Goal: Task Accomplishment & Management: Use online tool/utility

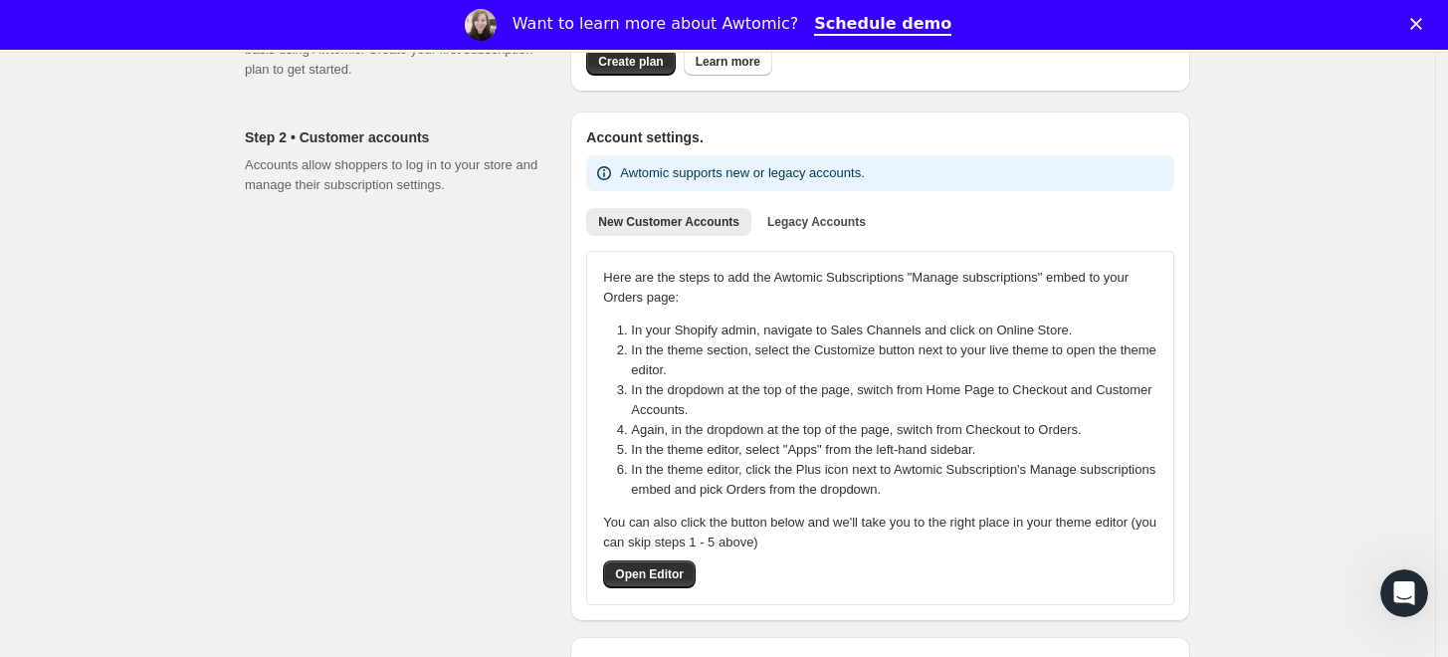
scroll to position [231, 0]
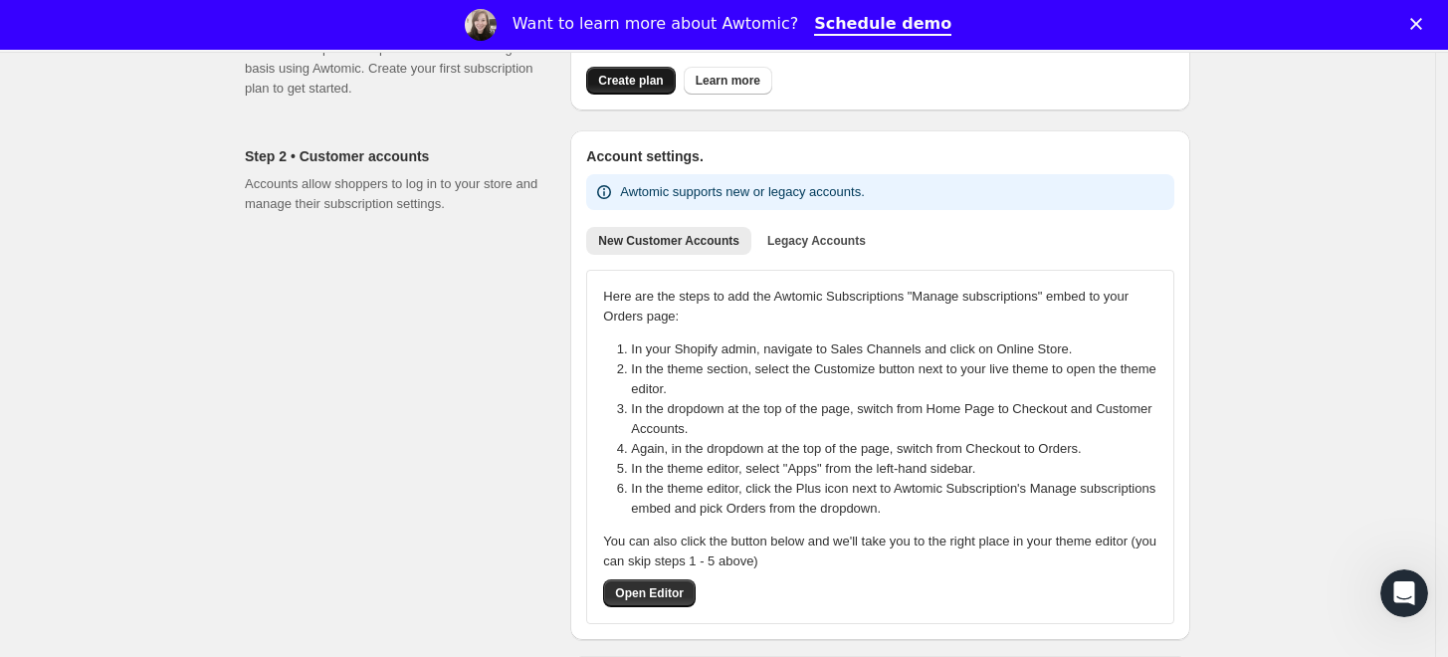
click at [633, 94] on button "Create plan" at bounding box center [630, 81] width 89 height 28
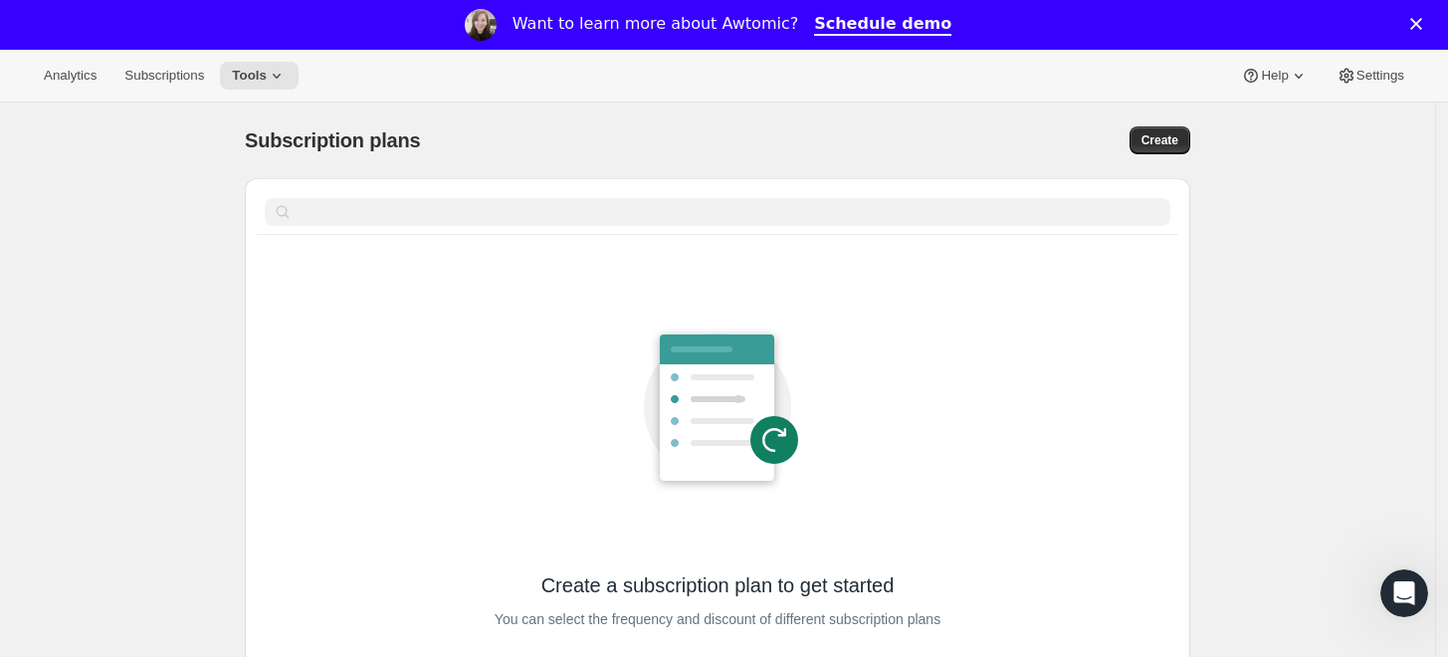
scroll to position [207, 0]
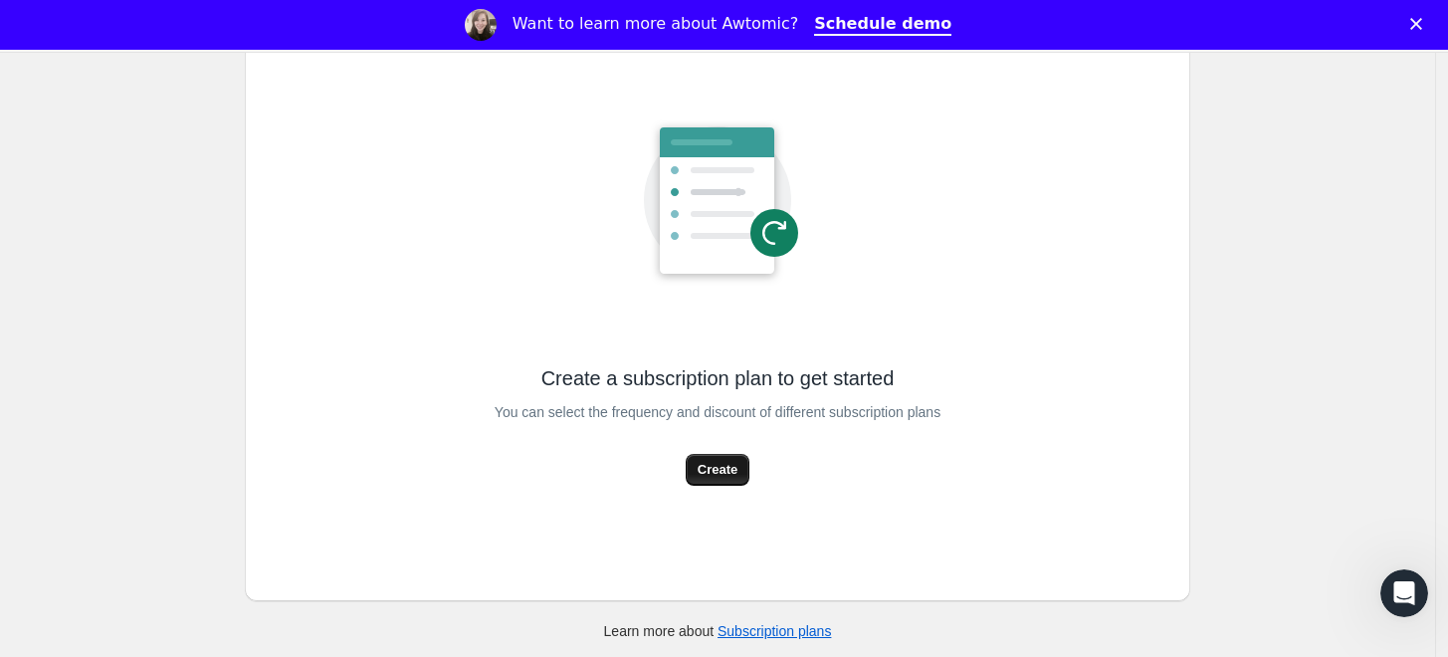
click at [718, 474] on span "Create" at bounding box center [718, 470] width 40 height 20
select select "WEEK"
select select "MONTH"
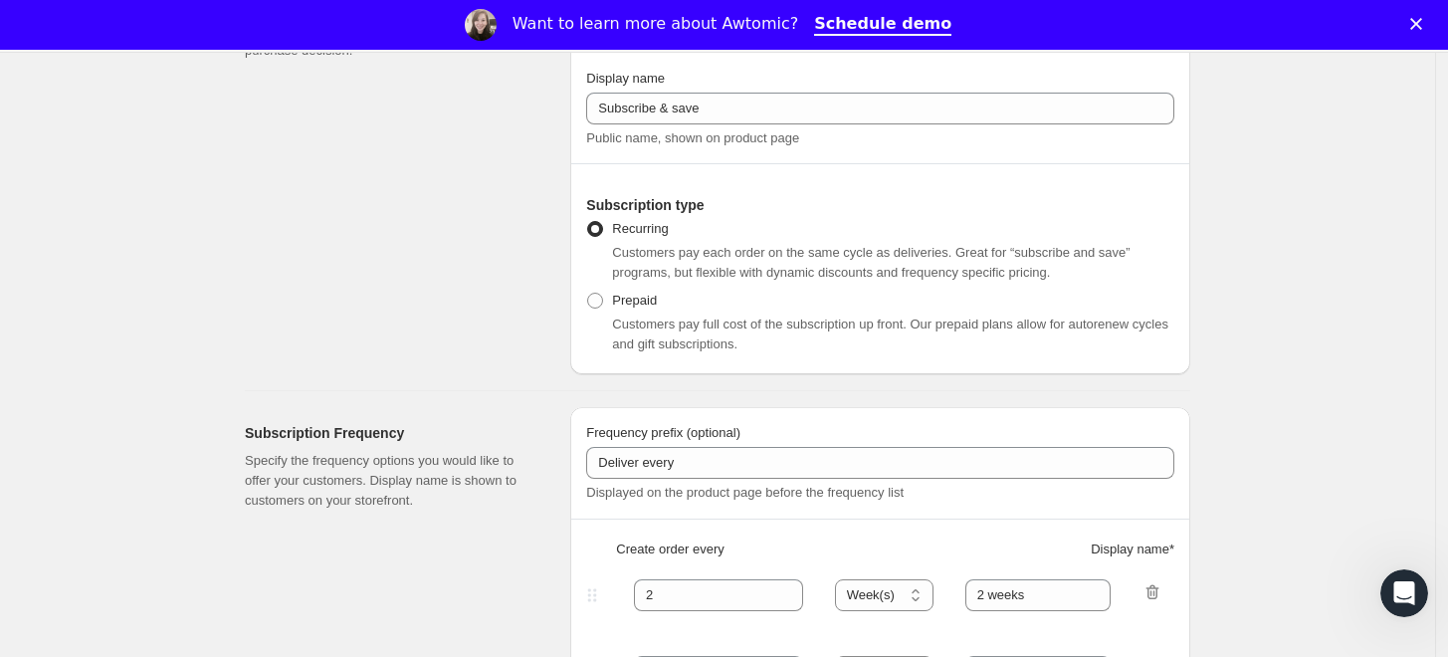
scroll to position [318, 0]
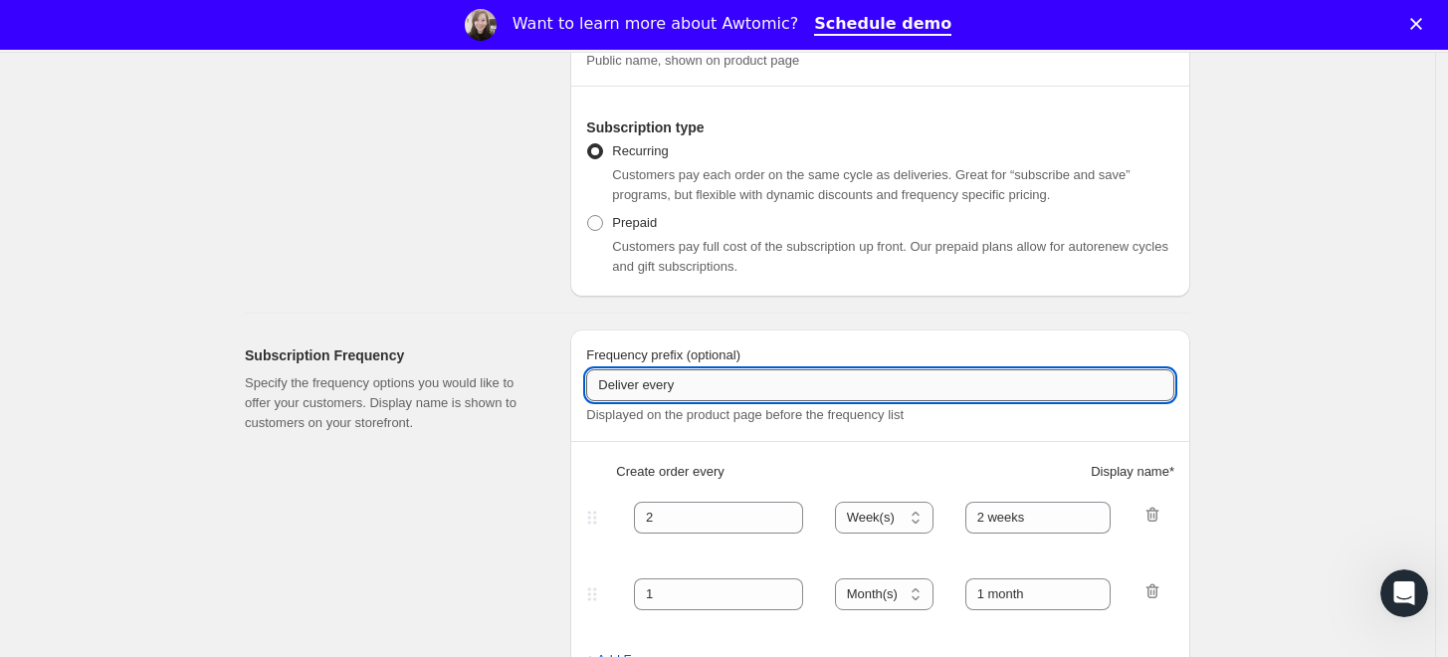
click at [691, 380] on input "Deliver every" at bounding box center [880, 385] width 588 height 32
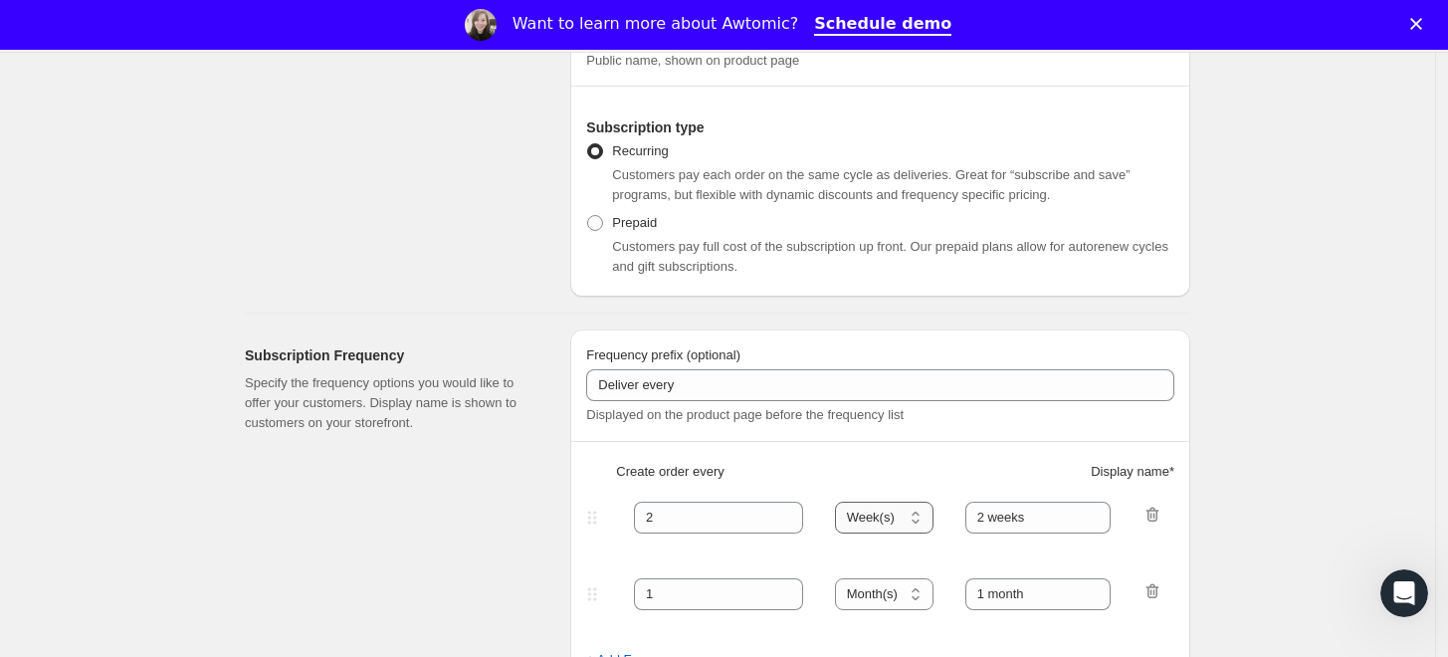
click at [872, 520] on select "Day(s) Week(s) Month(s) Year(s)" at bounding box center [884, 518] width 99 height 32
select select "MONTH"
click at [841, 502] on select "Day(s) Week(s) Month(s) Year(s)" at bounding box center [884, 518] width 99 height 32
drag, startPoint x: 1039, startPoint y: 514, endPoint x: 949, endPoint y: 524, distance: 90.1
click at [949, 524] on div "2 Day(s) Week(s) Month(s) Year(s) Month(s) 2 weeks" at bounding box center [872, 518] width 580 height 32
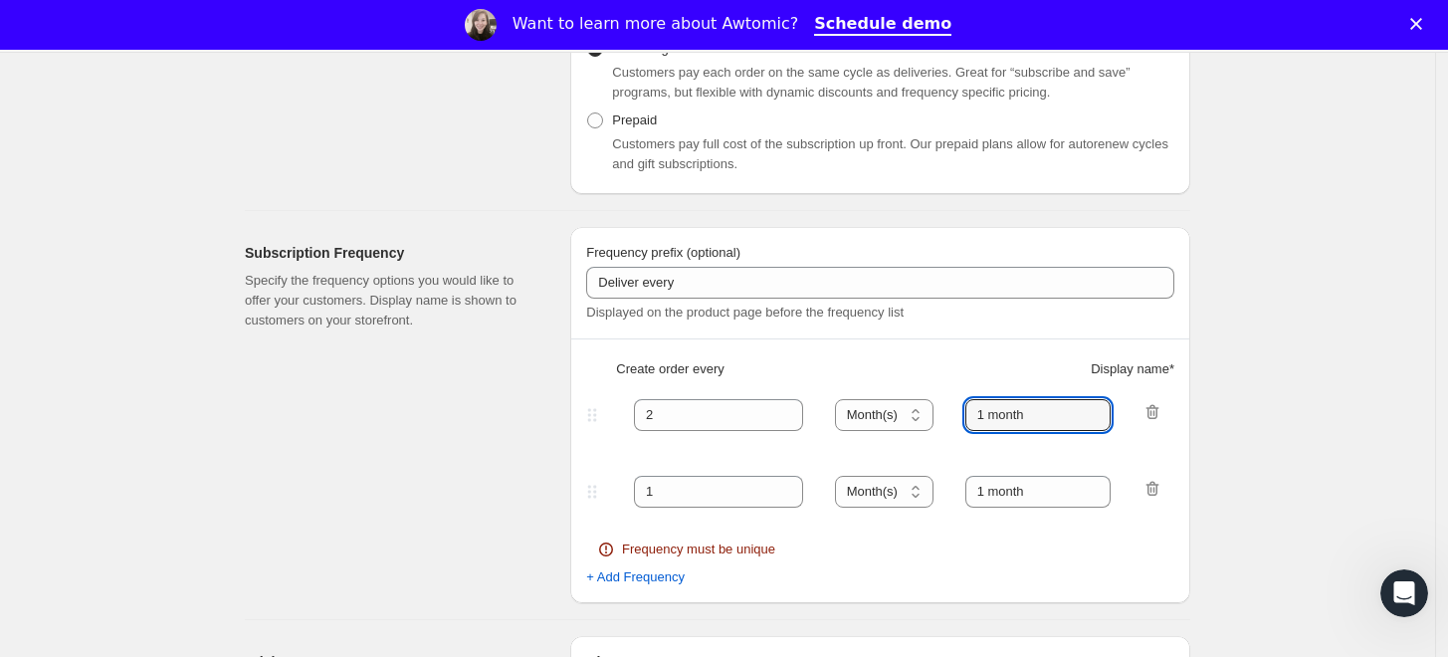
scroll to position [430, 0]
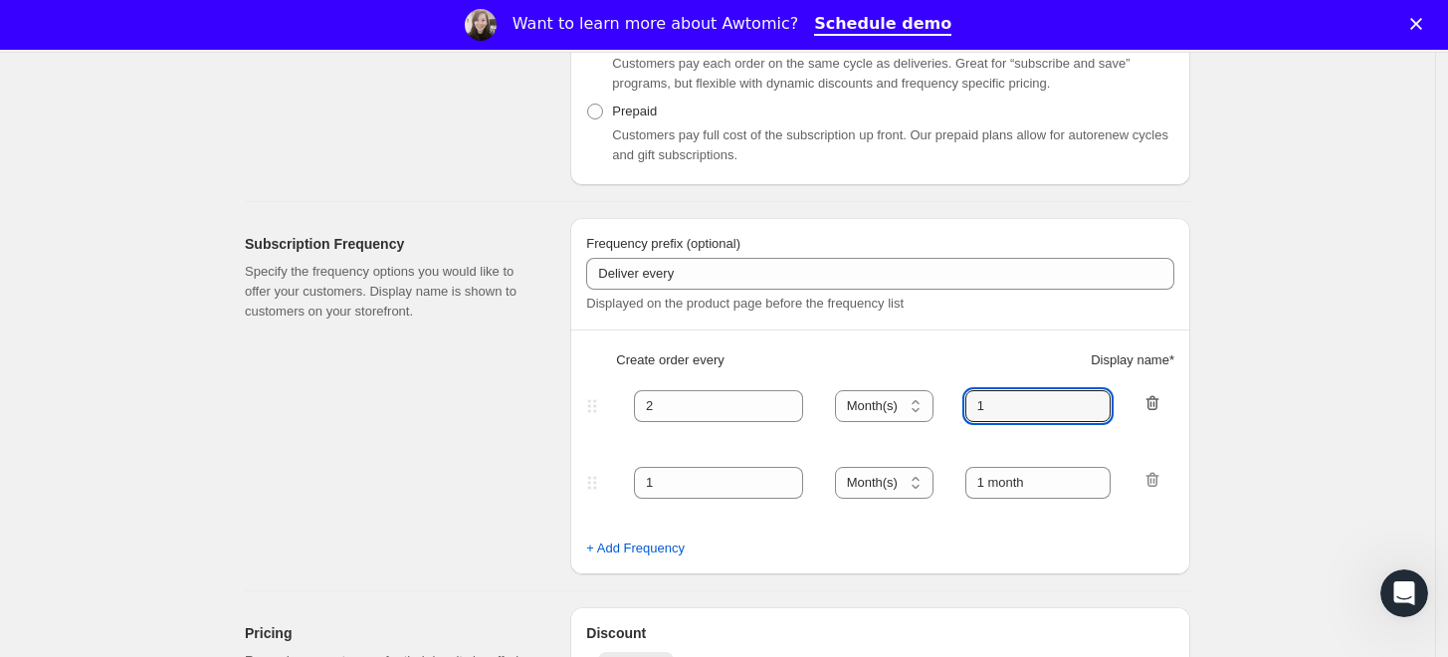
type input "1"
click at [1155, 404] on icon "button" at bounding box center [1153, 403] width 20 height 20
type input "1"
type input "1 month"
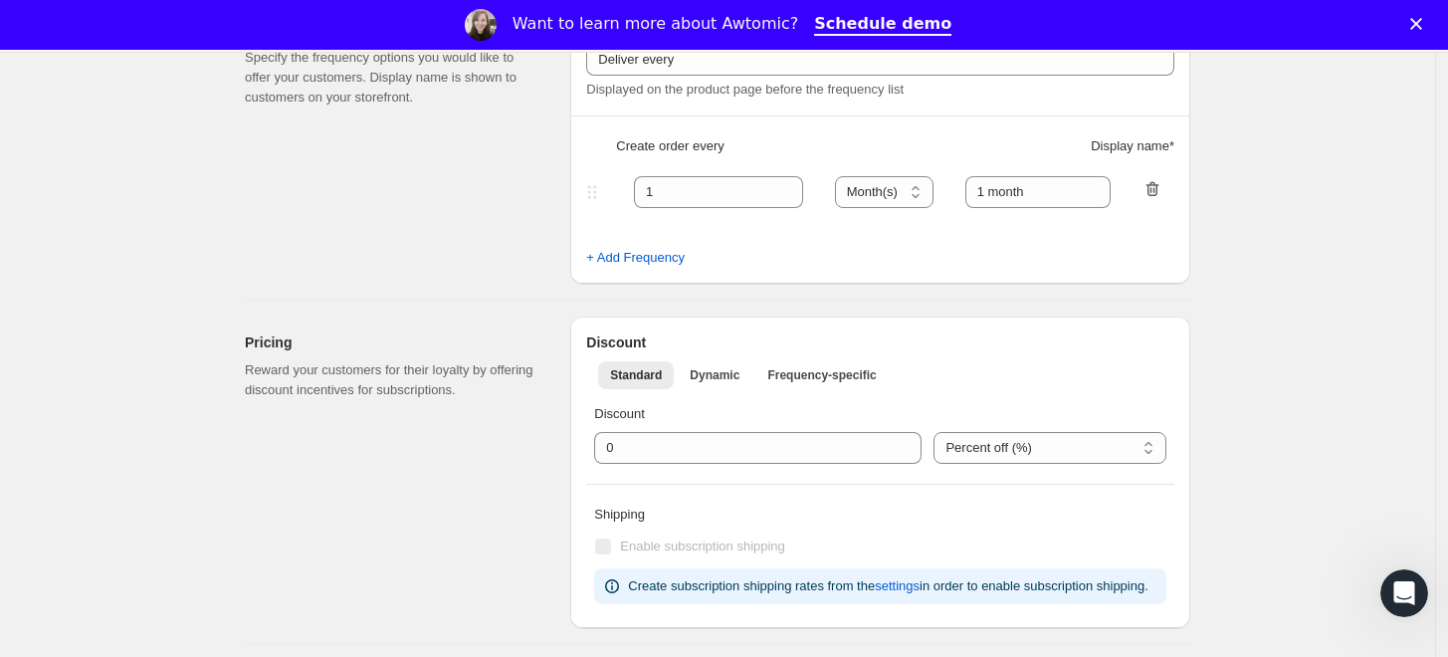
scroll to position [645, 0]
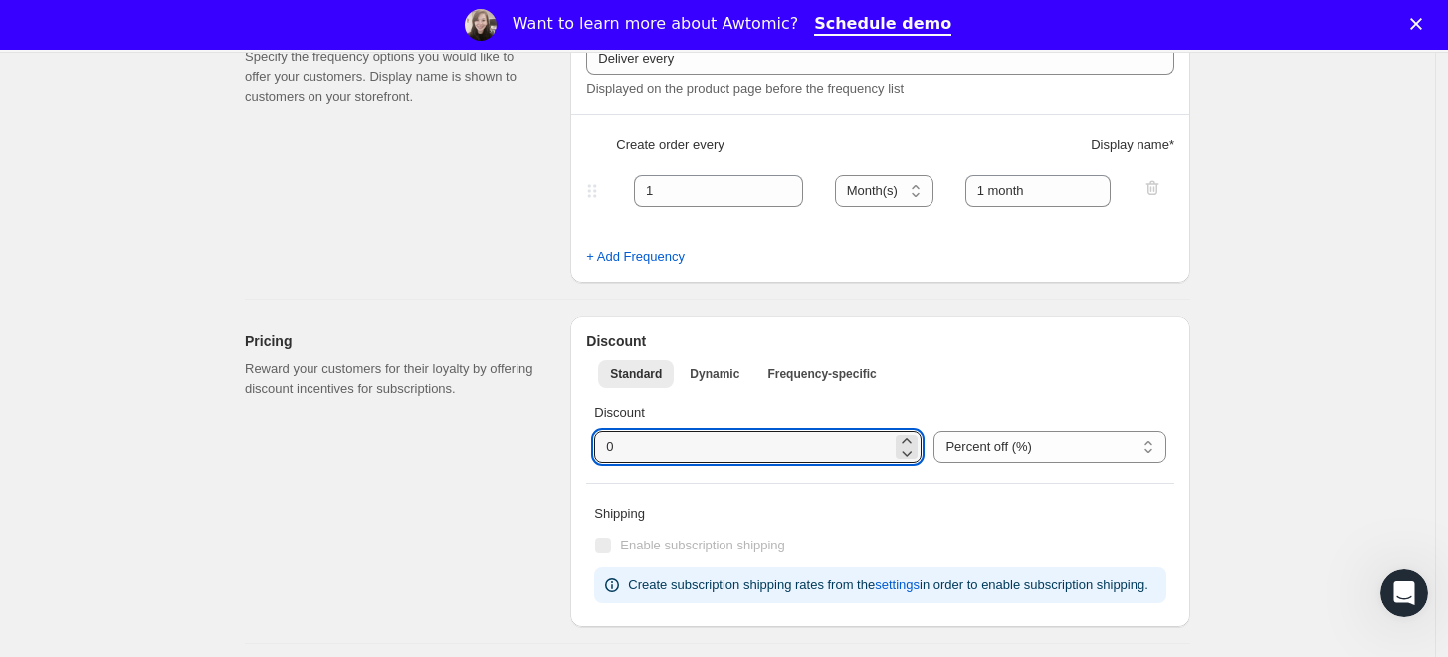
drag, startPoint x: 717, startPoint y: 447, endPoint x: 553, endPoint y: 445, distance: 163.2
click at [553, 445] on div "Pricing Reward your customers for their loyalty by offering discount incentives…" at bounding box center [709, 463] width 961 height 327
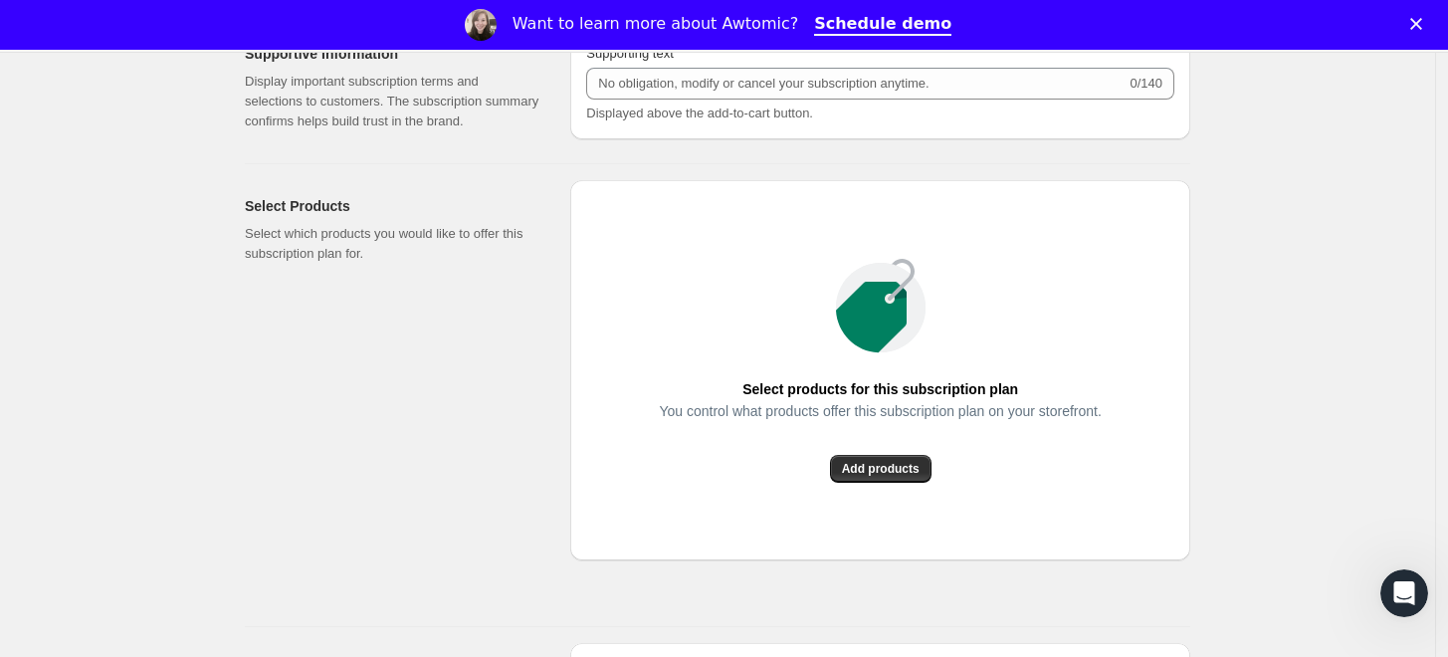
scroll to position [1278, 0]
type input "20"
click at [865, 460] on span "Add products" at bounding box center [881, 468] width 78 height 16
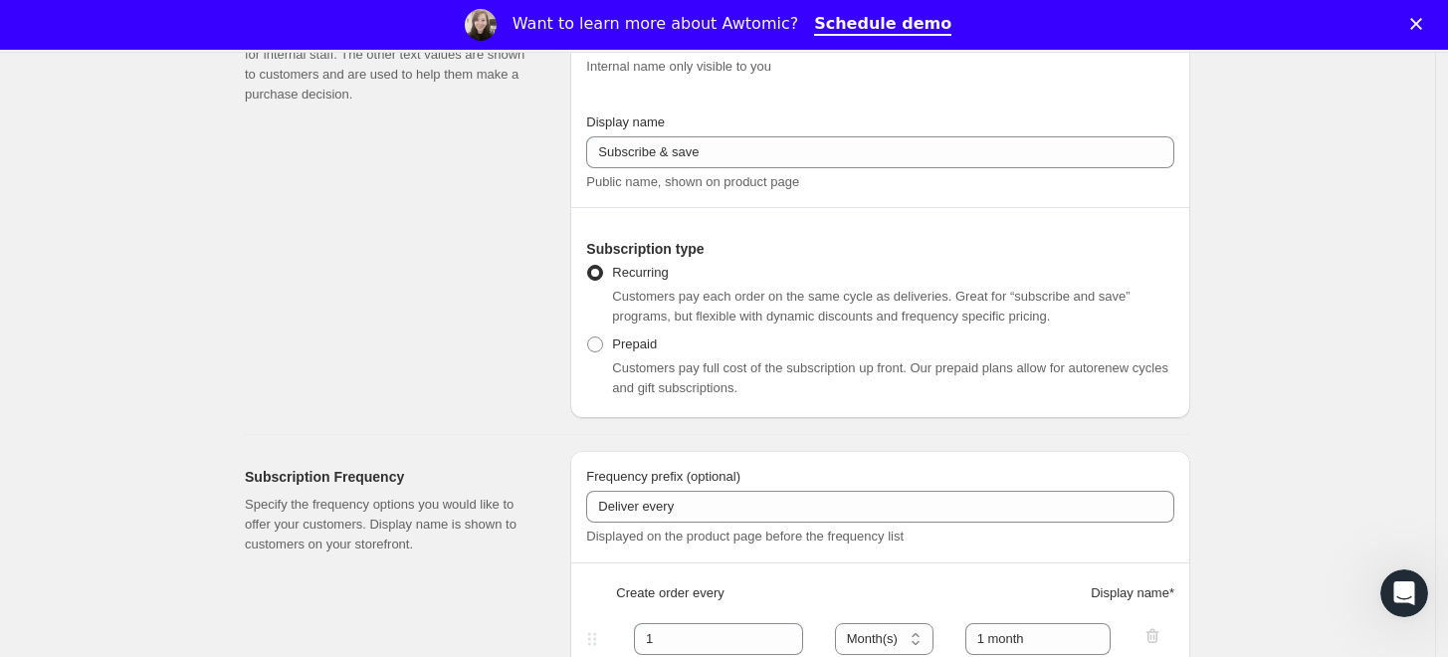
scroll to position [0, 0]
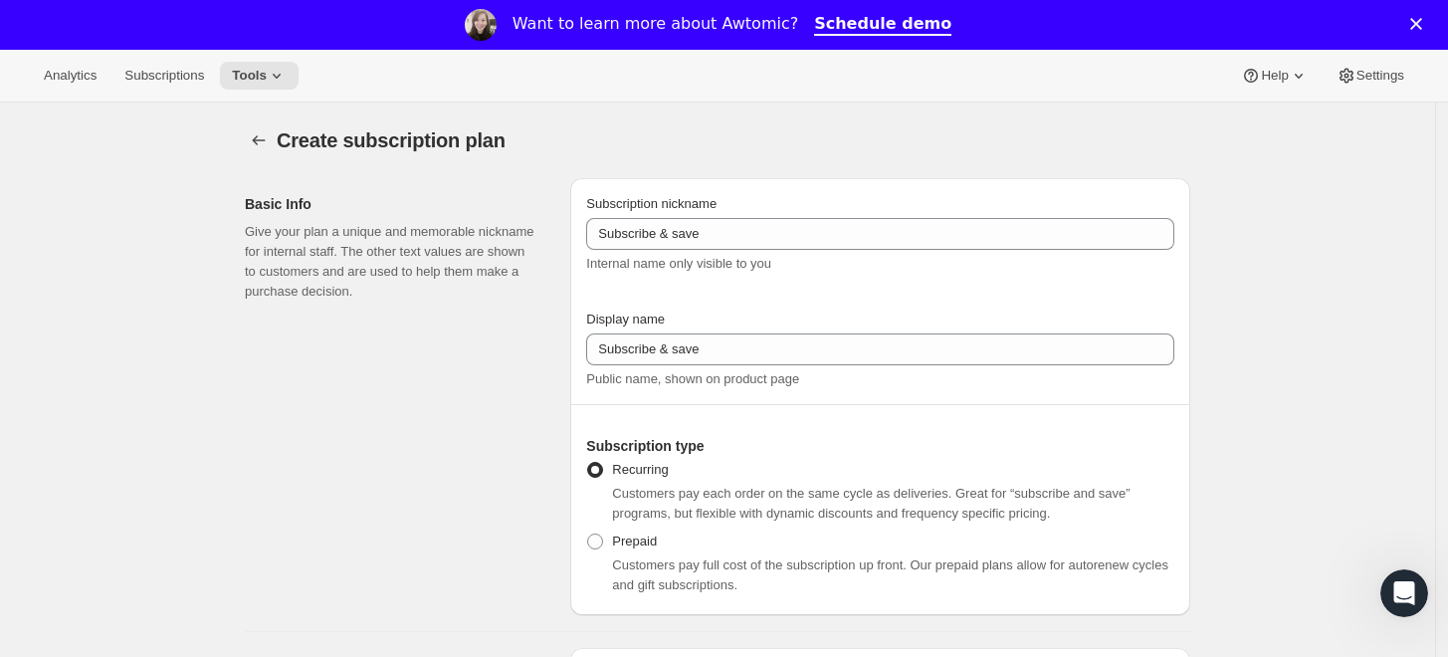
drag, startPoint x: 145, startPoint y: 80, endPoint x: 418, endPoint y: 173, distance: 288.3
click at [71, 68] on span "Analytics" at bounding box center [70, 76] width 53 height 16
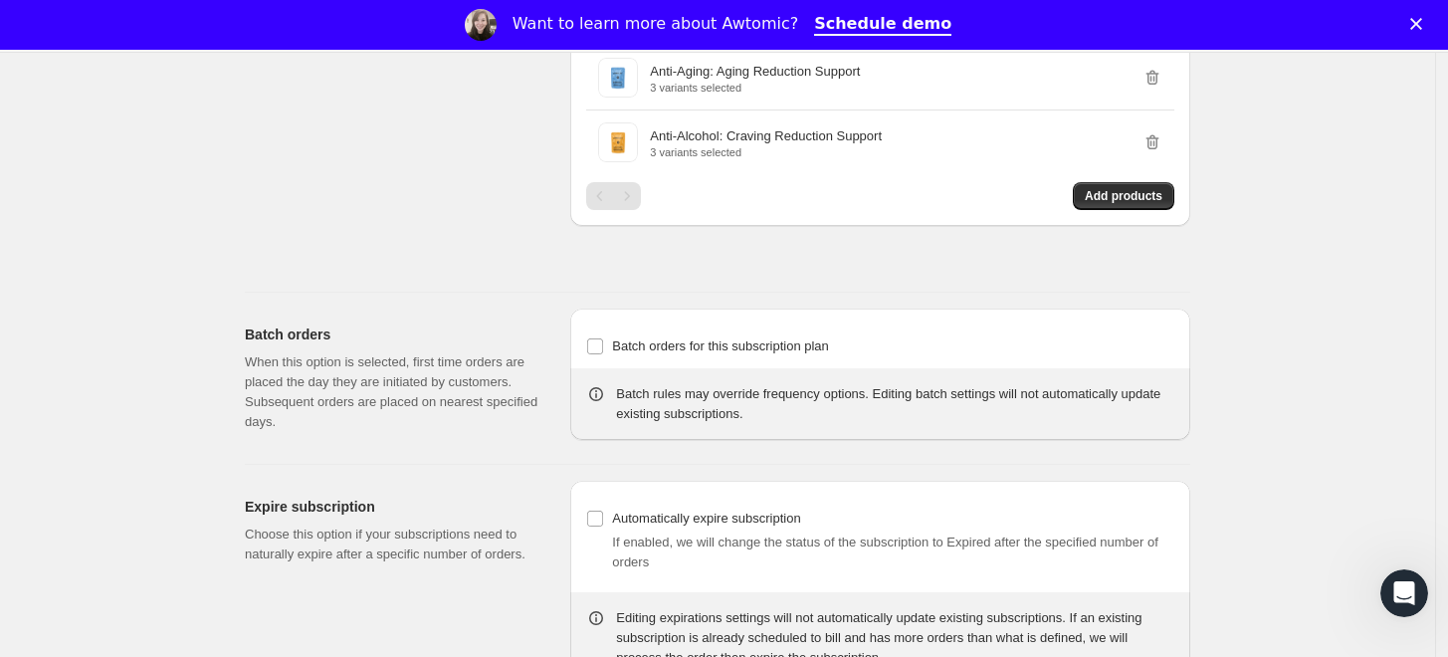
scroll to position [1499, 0]
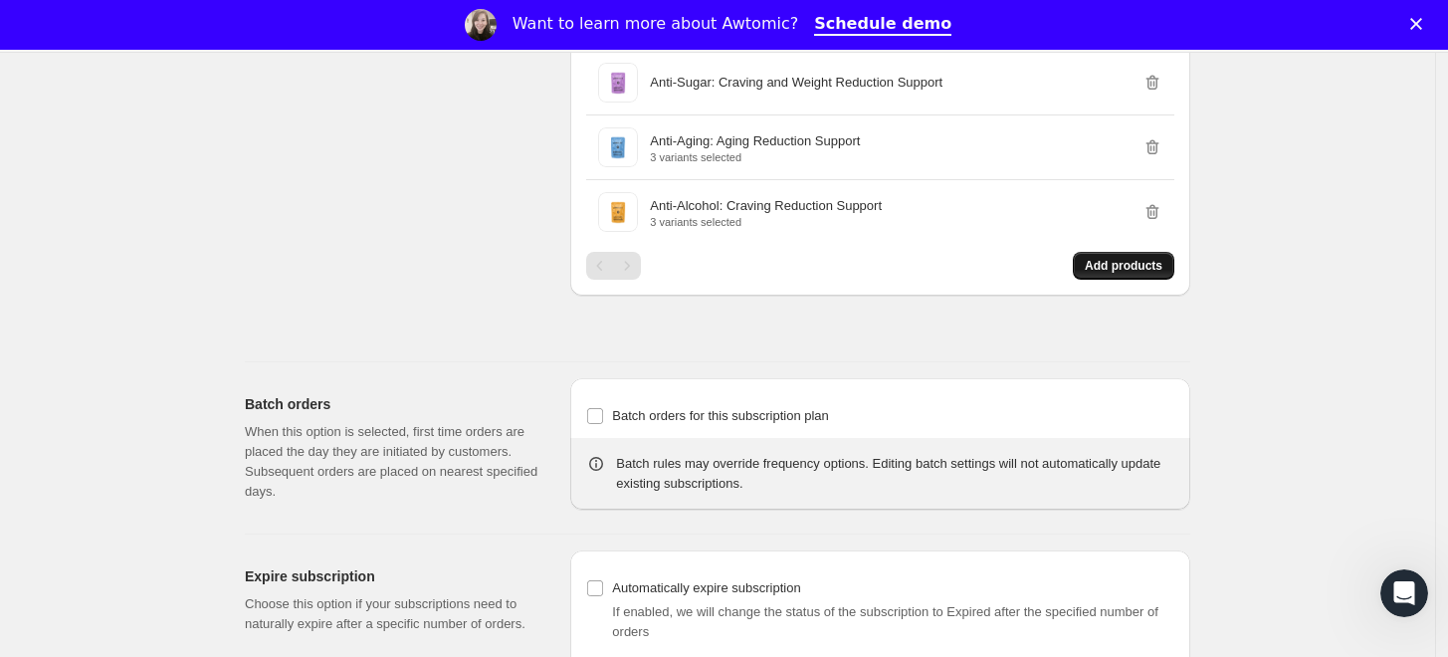
click at [1115, 265] on span "Add products" at bounding box center [1124, 266] width 78 height 16
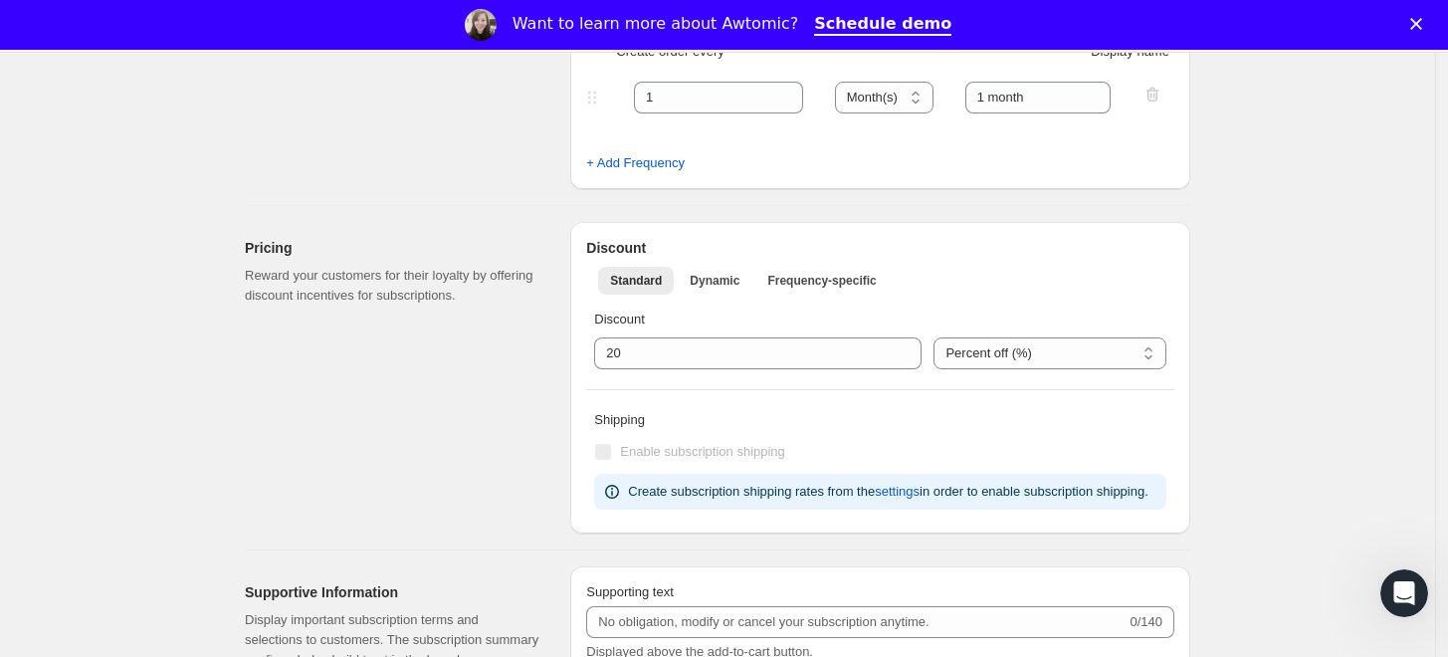
scroll to position [0, 0]
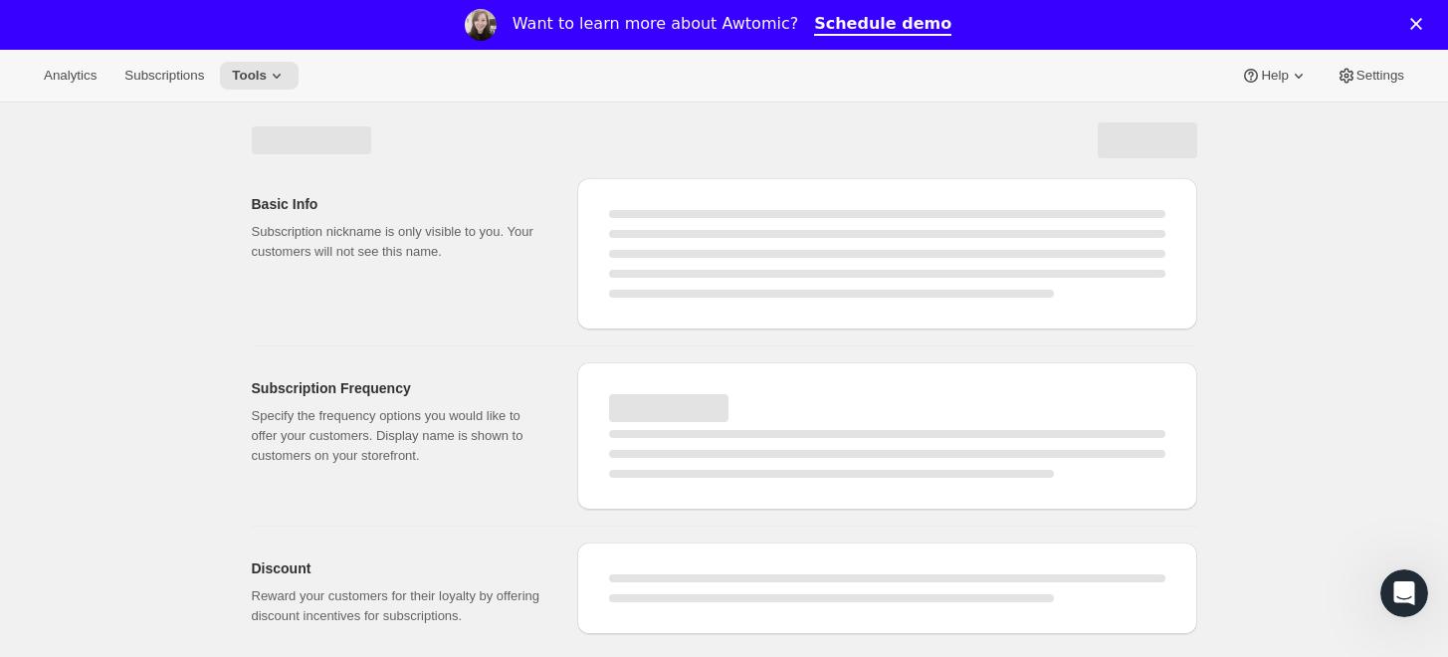
select select "WEEK"
select select "MONTH"
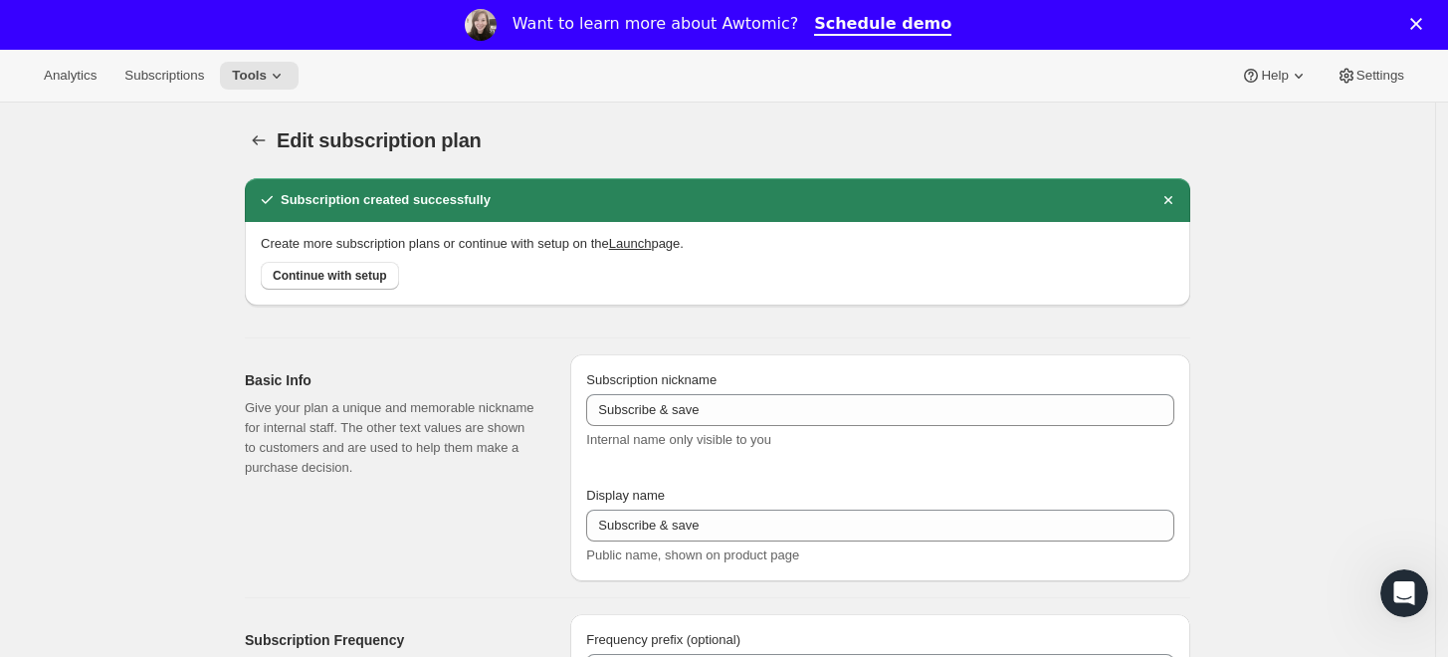
type input "1"
select select "MONTH"
type input "1 month"
type input "20"
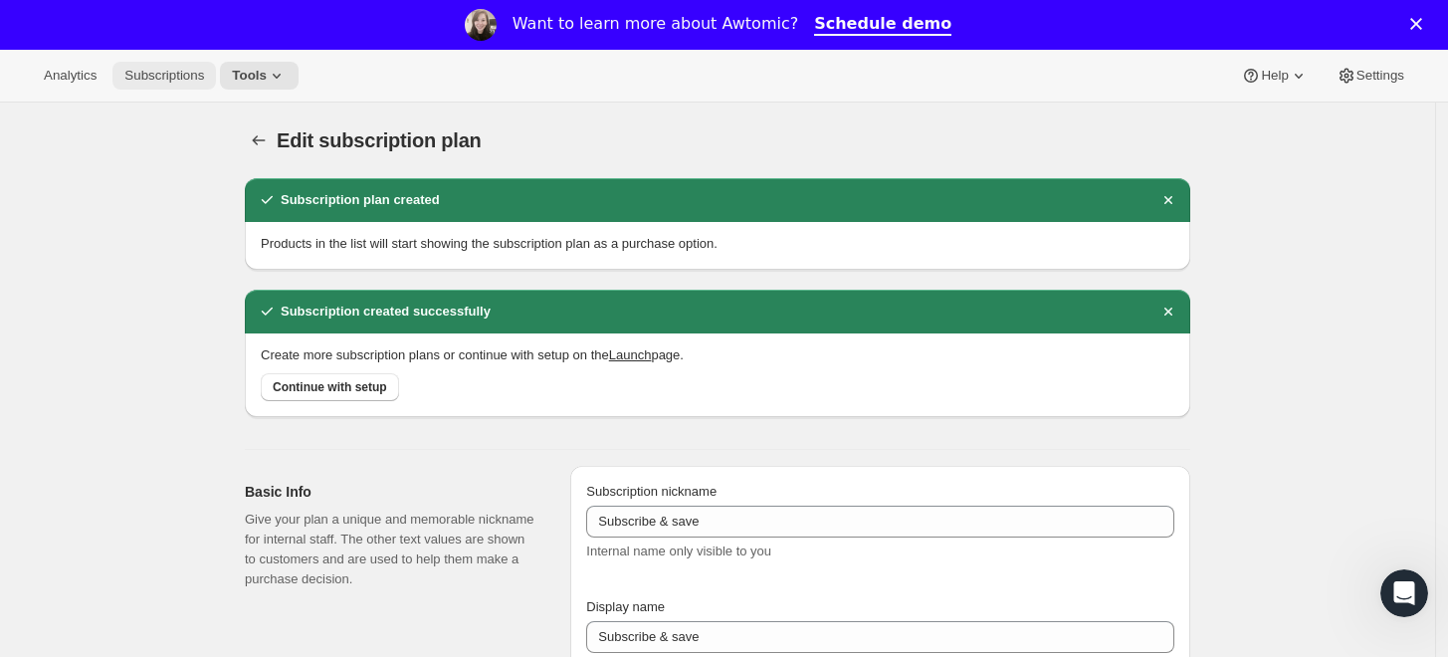
click at [136, 71] on span "Subscriptions" at bounding box center [164, 76] width 80 height 16
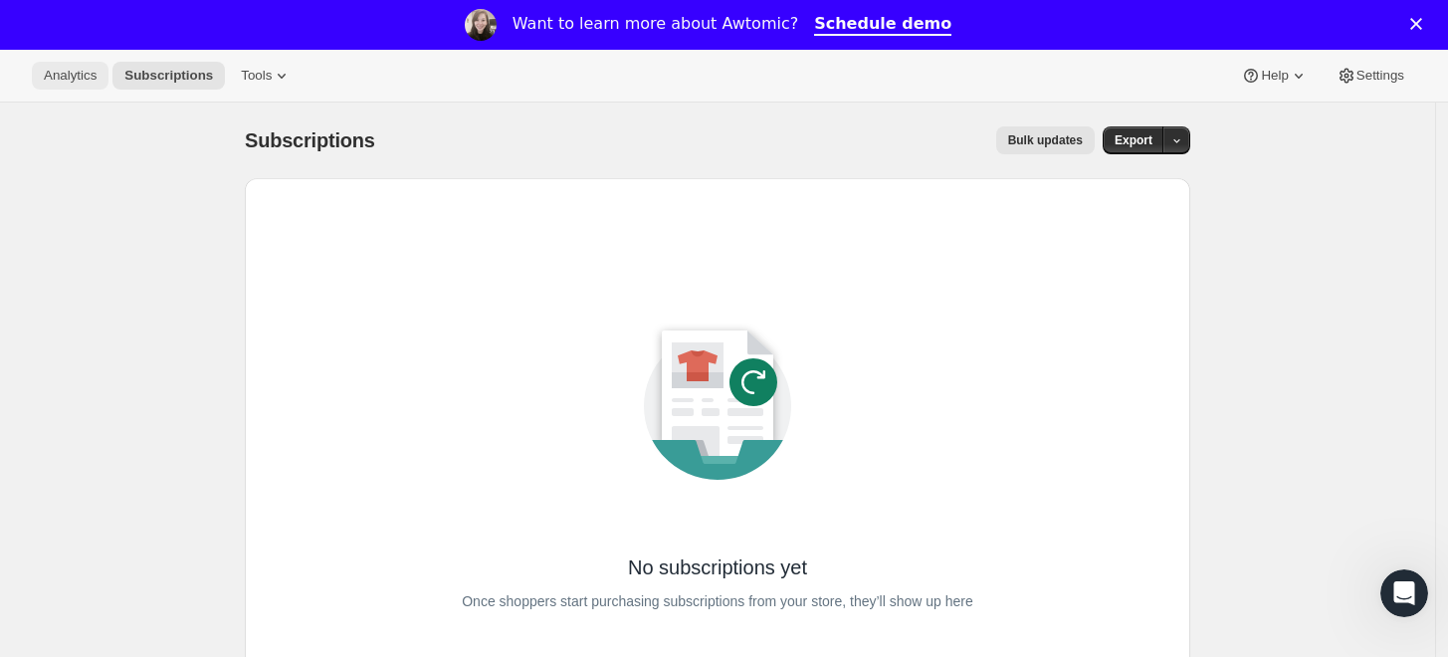
click at [61, 74] on span "Analytics" at bounding box center [70, 76] width 53 height 16
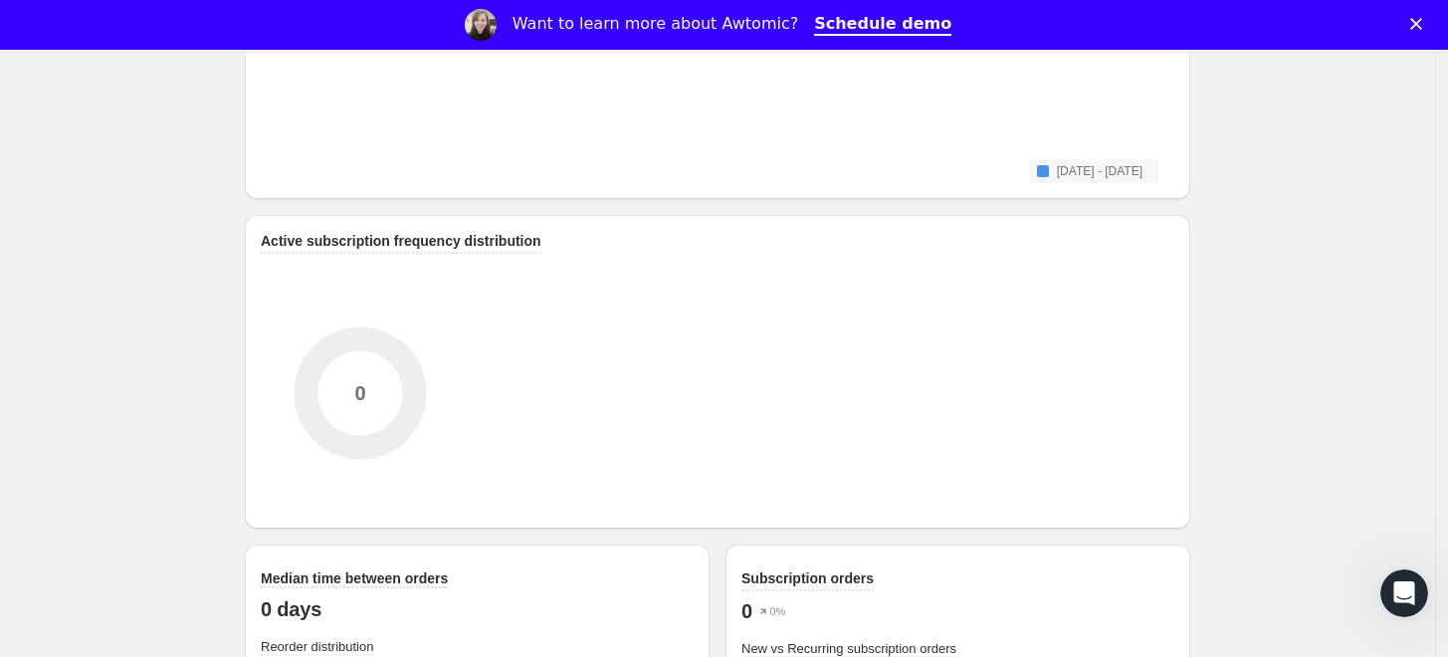
scroll to position [2248, 0]
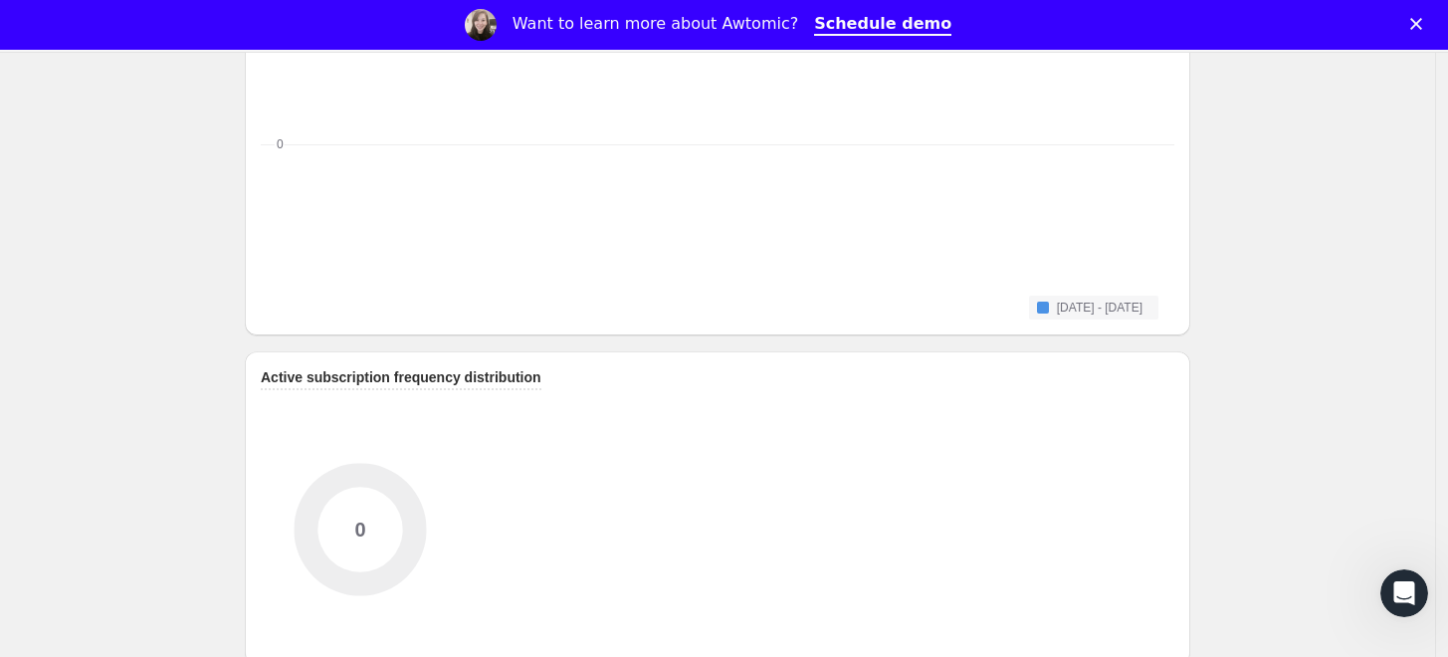
click at [806, 222] on icon "0 0" at bounding box center [718, 150] width 914 height 259
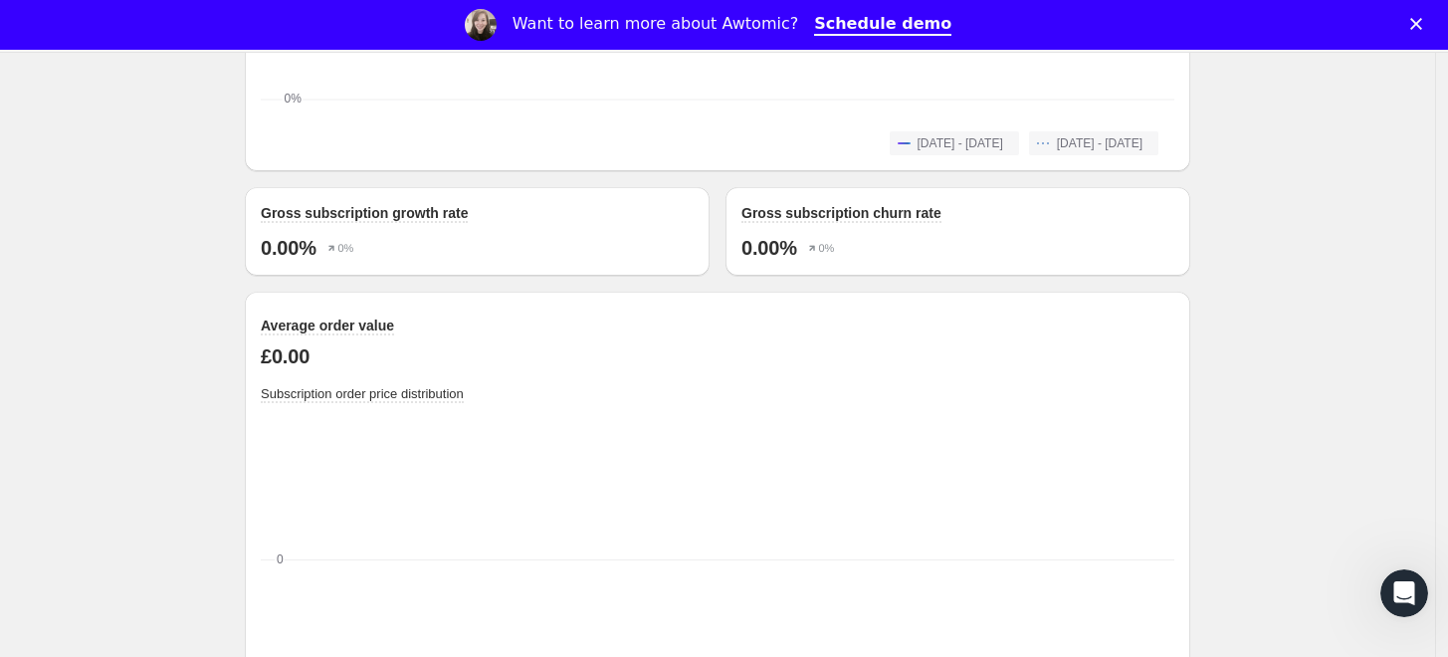
scroll to position [1823, 0]
